Goal: Information Seeking & Learning: Learn about a topic

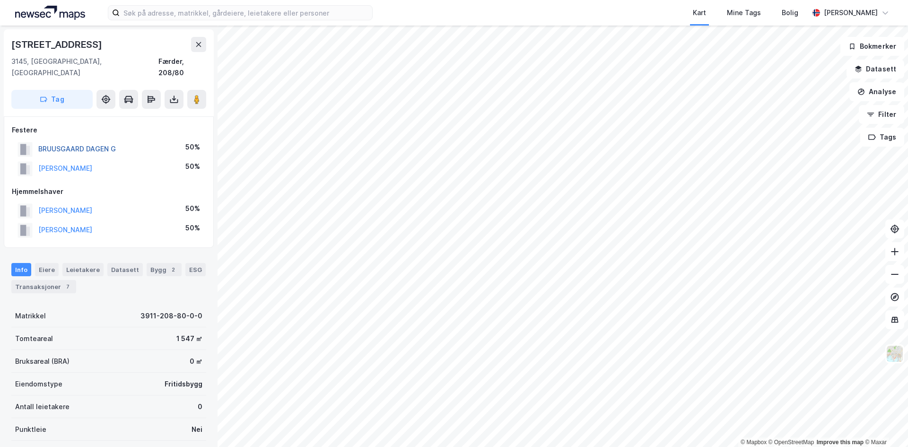
click at [0, 0] on button "BRUUSGAARD DAGEN G" at bounding box center [0, 0] width 0 height 0
